Goal: Task Accomplishment & Management: Use online tool/utility

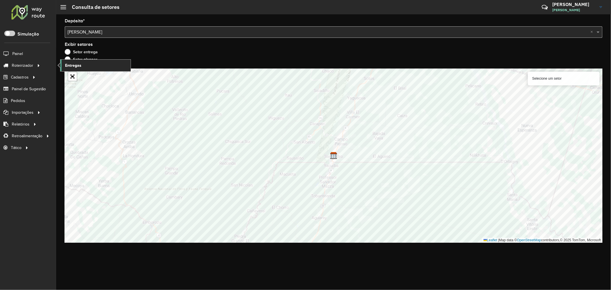
click at [72, 65] on span "Entregas" at bounding box center [73, 65] width 16 height 6
click at [148, 30] on input "text" at bounding box center [328, 32] width 521 height 7
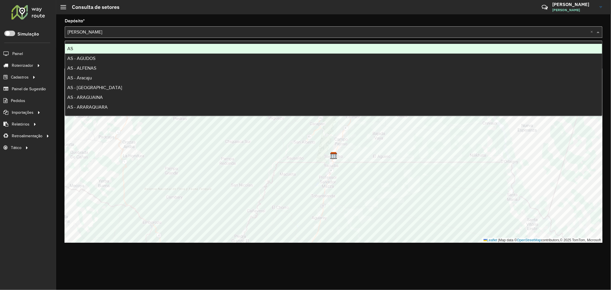
type input "*"
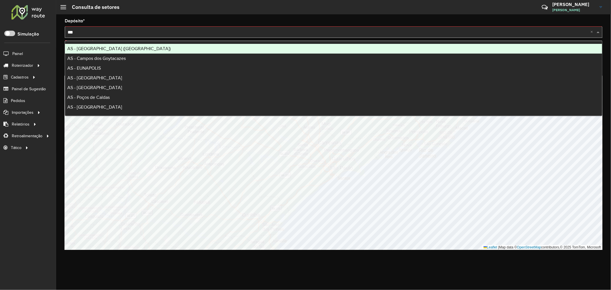
type input "****"
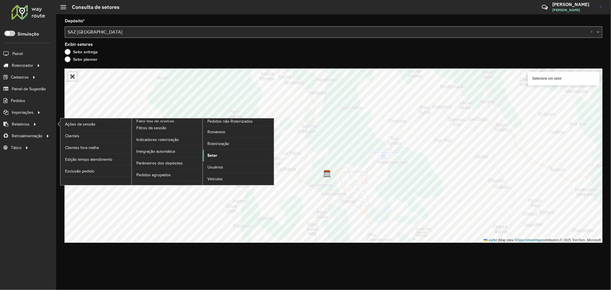
click at [212, 157] on span "Setor" at bounding box center [213, 155] width 10 height 6
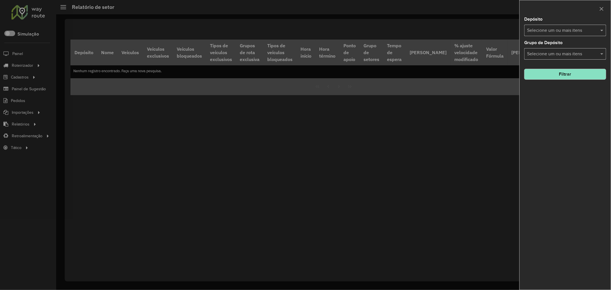
click at [557, 31] on input "text" at bounding box center [562, 30] width 73 height 7
type input "****"
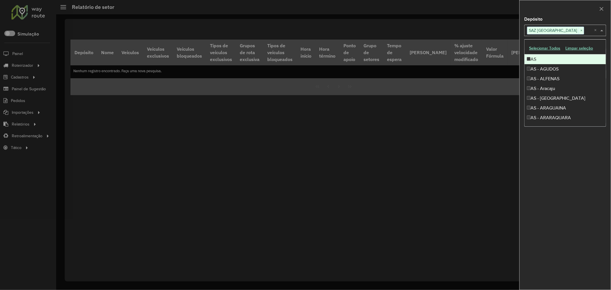
click at [561, 17] on div at bounding box center [565, 8] width 91 height 17
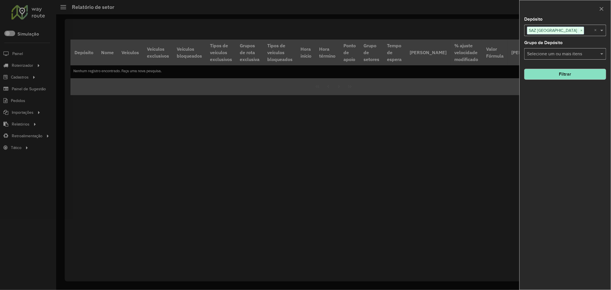
click at [567, 76] on button "Filtrar" at bounding box center [565, 74] width 82 height 11
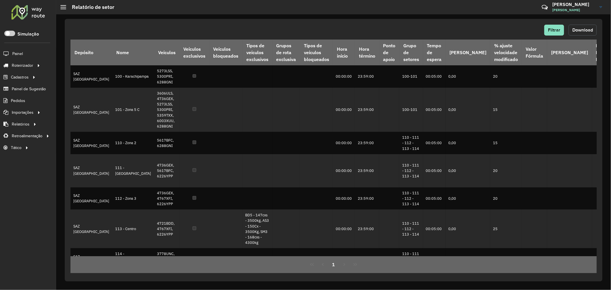
click at [578, 31] on span "Download" at bounding box center [583, 30] width 21 height 5
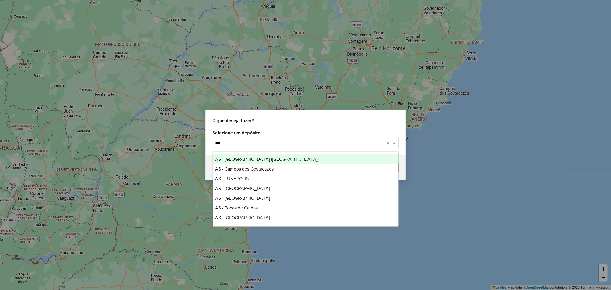
type input "****"
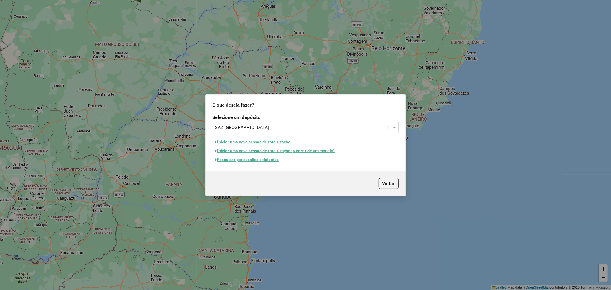
click at [257, 160] on button "Pesquisar por sessões existentes" at bounding box center [247, 159] width 69 height 9
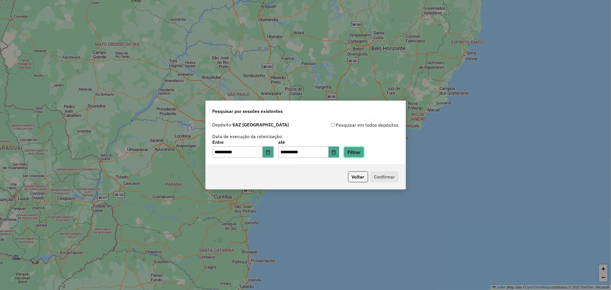
click at [357, 153] on button "Filtrar" at bounding box center [354, 152] width 20 height 11
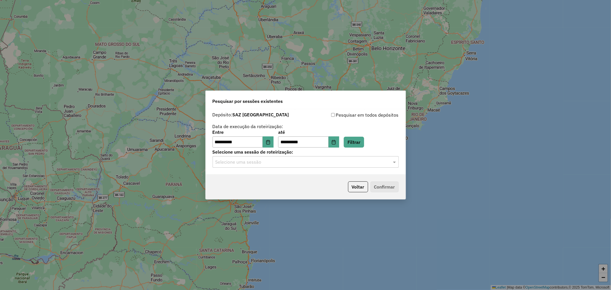
click at [250, 159] on input "text" at bounding box center [300, 162] width 169 height 7
click at [257, 180] on span "1278886 - 19/09/2025 19:52" at bounding box center [238, 178] width 46 height 5
click at [377, 190] on button "Confirmar" at bounding box center [385, 186] width 28 height 11
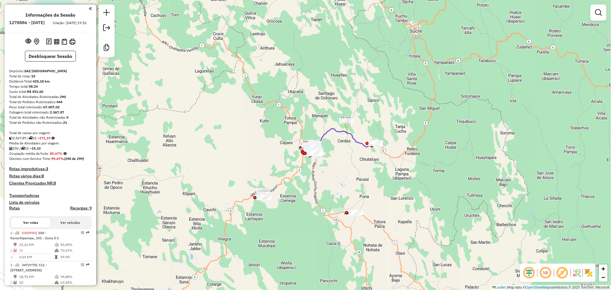
click at [588, 272] on img at bounding box center [588, 272] width 9 height 9
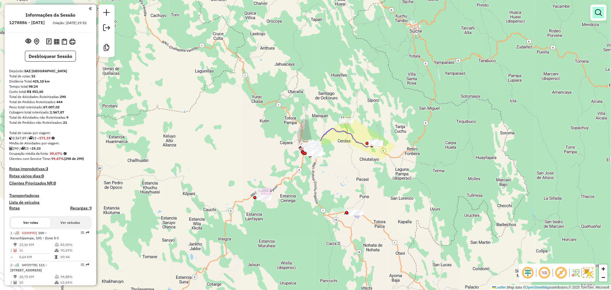
click at [604, 13] on div at bounding box center [599, 13] width 16 height 16
click at [603, 13] on link at bounding box center [598, 12] width 11 height 11
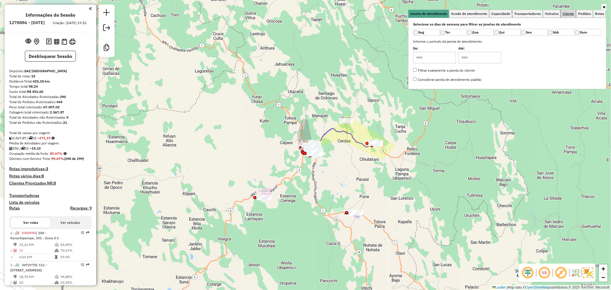
click at [566, 14] on span "Cliente" at bounding box center [568, 13] width 11 height 3
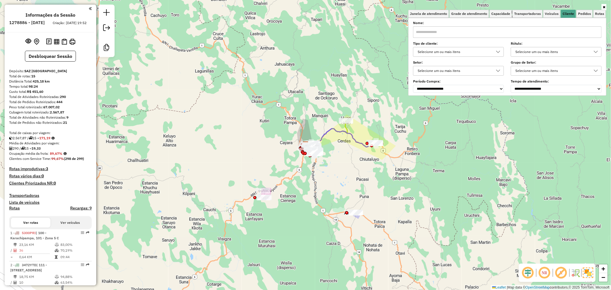
click at [482, 49] on div "Selecione um ou mais itens" at bounding box center [454, 51] width 77 height 9
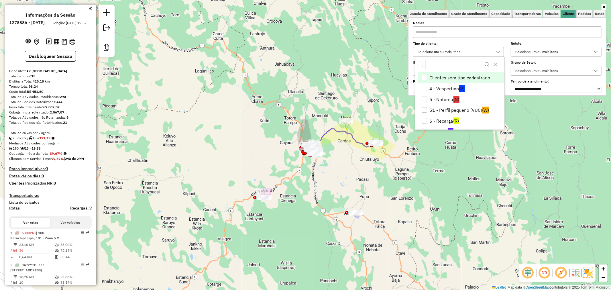
scroll to position [3, 19]
click at [454, 89] on li "4 - Vespertino (V)" at bounding box center [461, 88] width 87 height 11
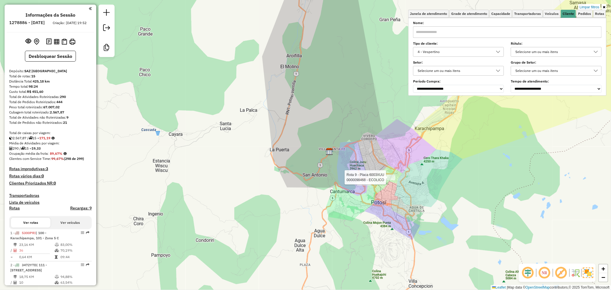
select select "**********"
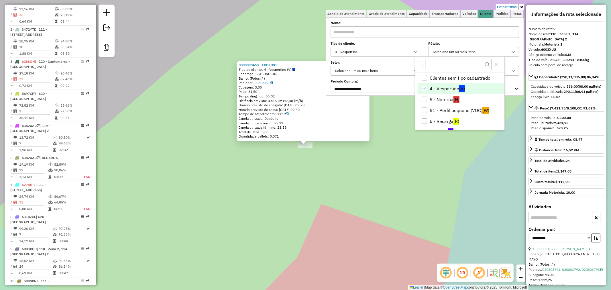
scroll to position [471, 0]
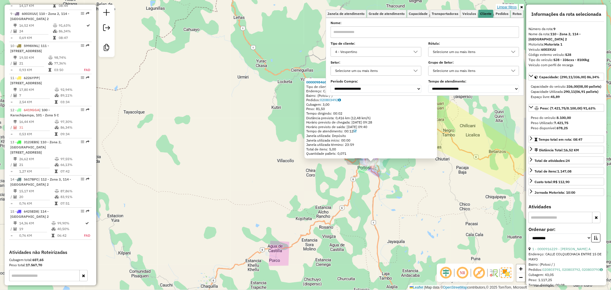
click at [502, 7] on link "Limpar filtros" at bounding box center [507, 7] width 22 height 6
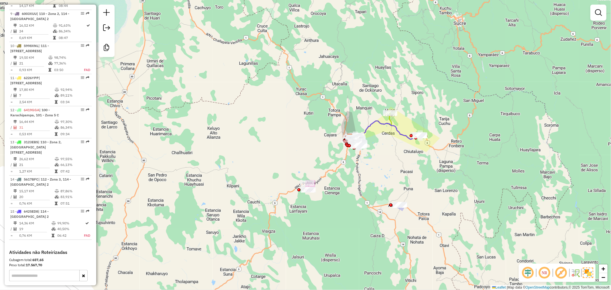
drag, startPoint x: 370, startPoint y: 198, endPoint x: 371, endPoint y: 157, distance: 41.3
click at [358, 172] on div "Janela de atendimento Grade de atendimento Capacidade Transportadoras Veículos …" at bounding box center [305, 145] width 611 height 290
click at [405, 133] on icon at bounding box center [384, 130] width 70 height 19
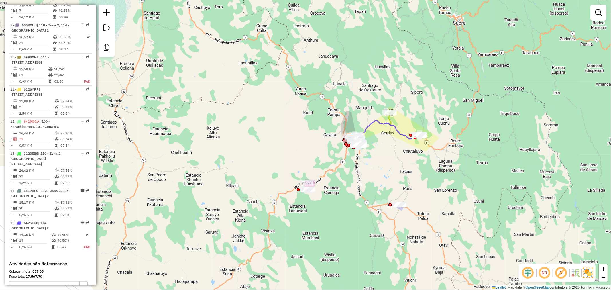
select select "**********"
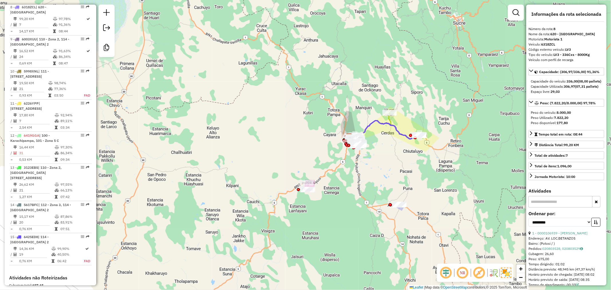
scroll to position [444, 0]
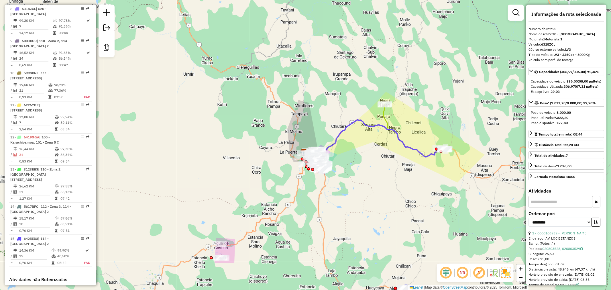
click at [388, 119] on icon at bounding box center [346, 131] width 84 height 53
click at [387, 119] on icon at bounding box center [346, 131] width 84 height 53
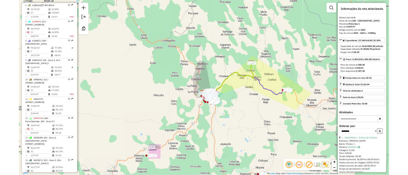
scroll to position [326, 0]
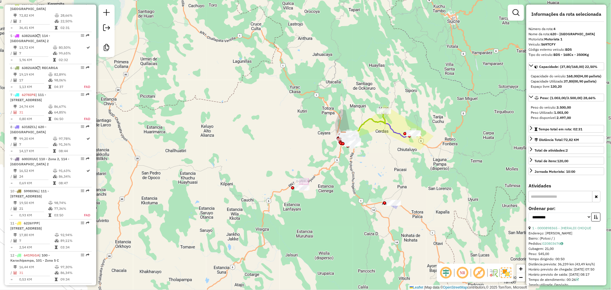
drag, startPoint x: 387, startPoint y: 178, endPoint x: 344, endPoint y: 162, distance: 46.1
click at [344, 162] on div "Janela de atendimento Grade de atendimento Capacidade Transportadoras Veículos …" at bounding box center [305, 145] width 611 height 290
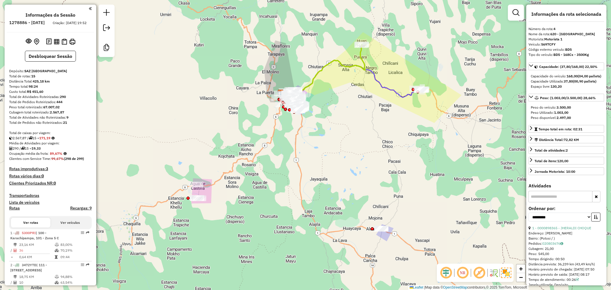
select select "**********"
